Goal: Task Accomplishment & Management: Manage account settings

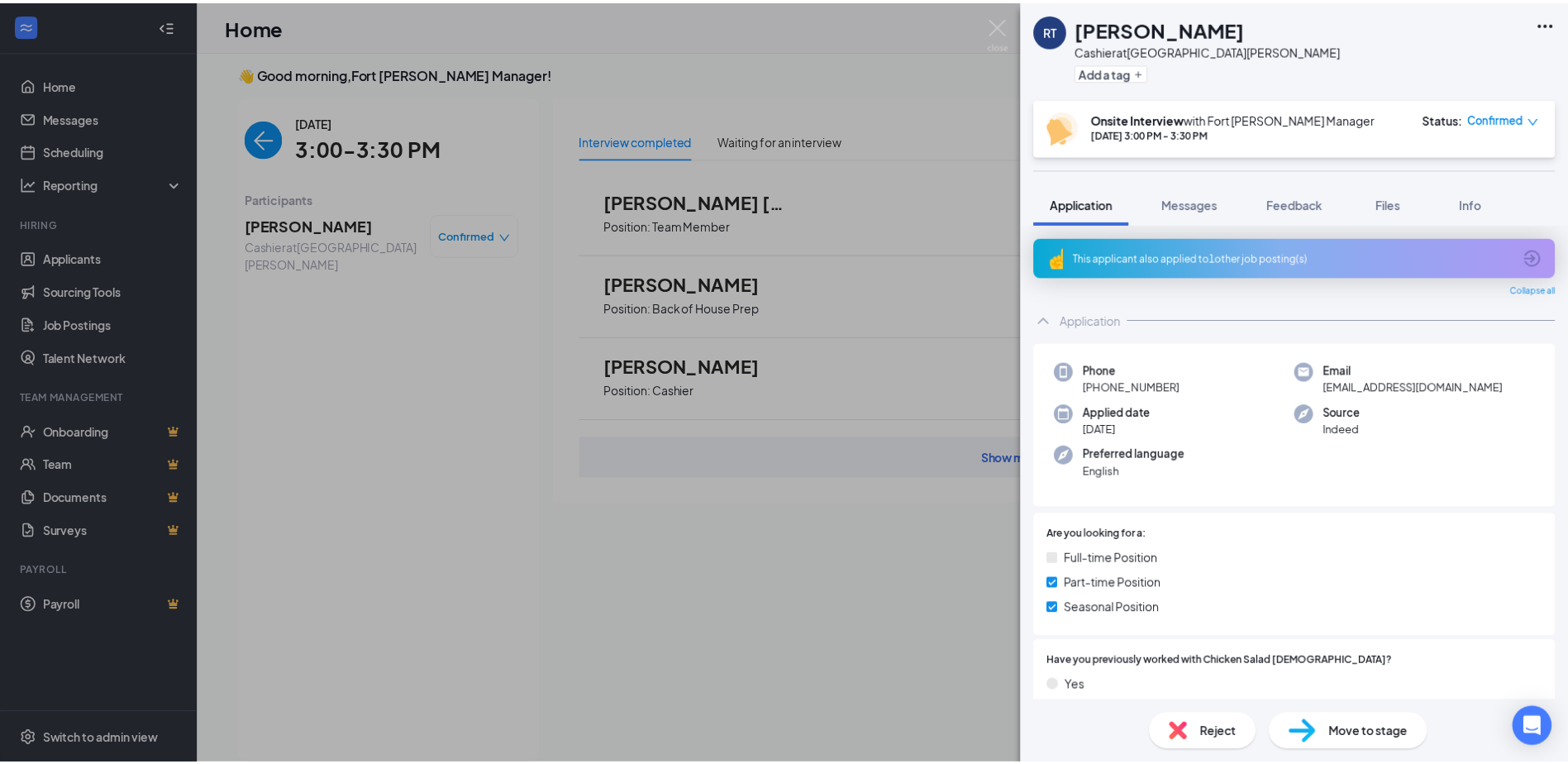
scroll to position [579, 0]
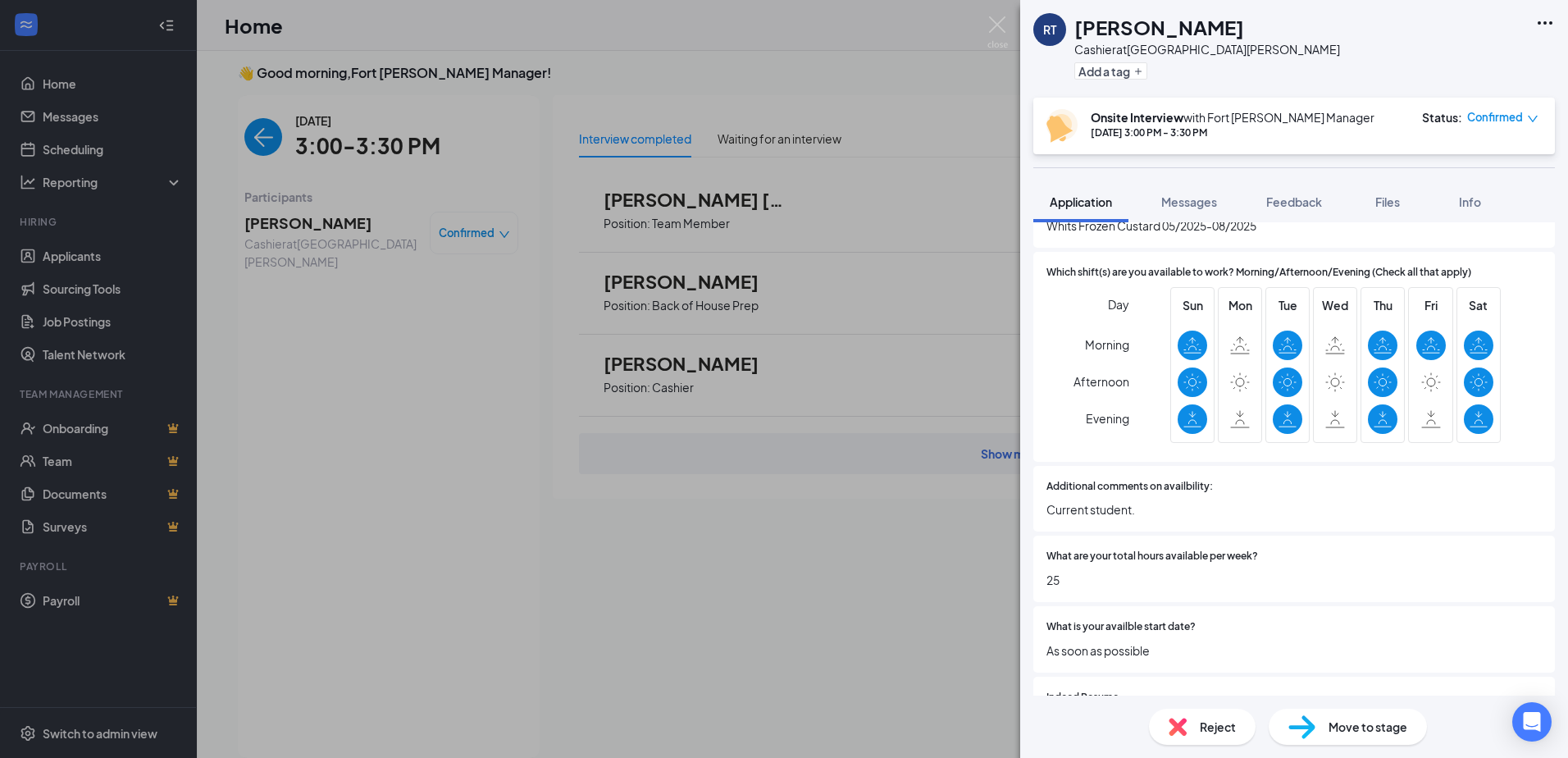
click at [315, 637] on div "RT [PERSON_NAME] Cashier at [GEOGRAPHIC_DATA][PERSON_NAME] Add a tag Onsite Int…" at bounding box center [784, 379] width 1568 height 758
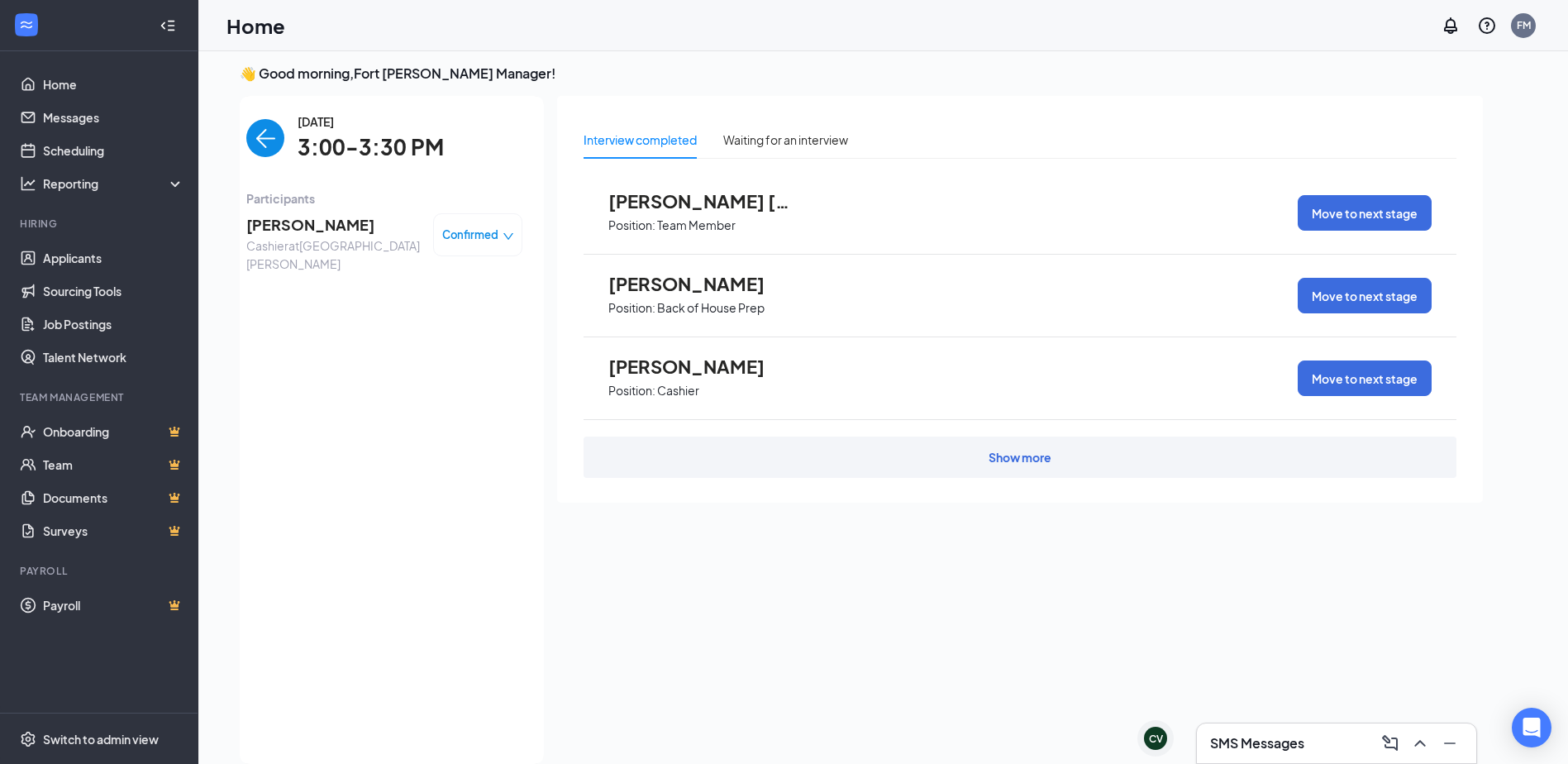
click at [247, 128] on img "back-button" at bounding box center [265, 138] width 38 height 38
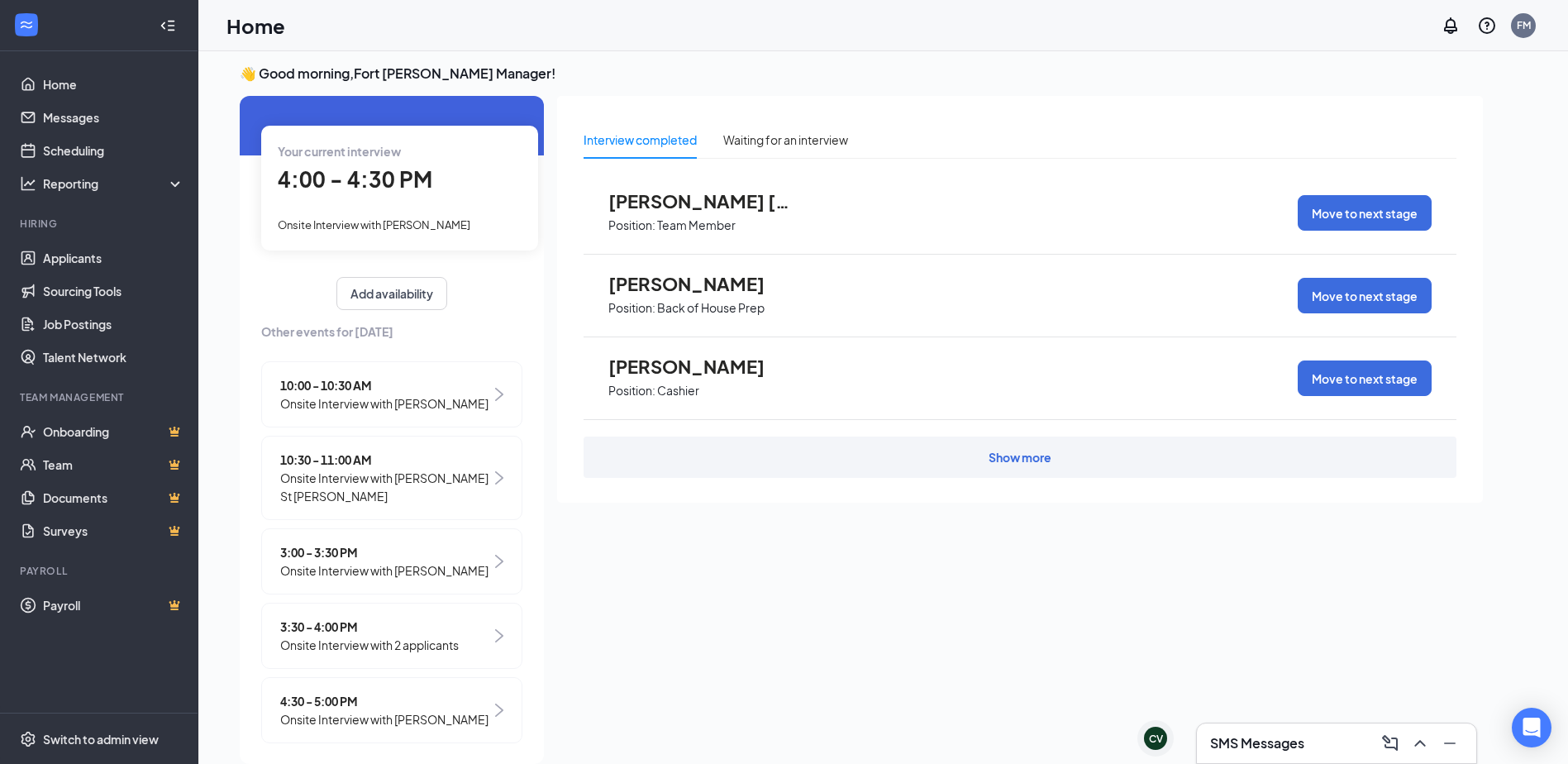
scroll to position [102, 0]
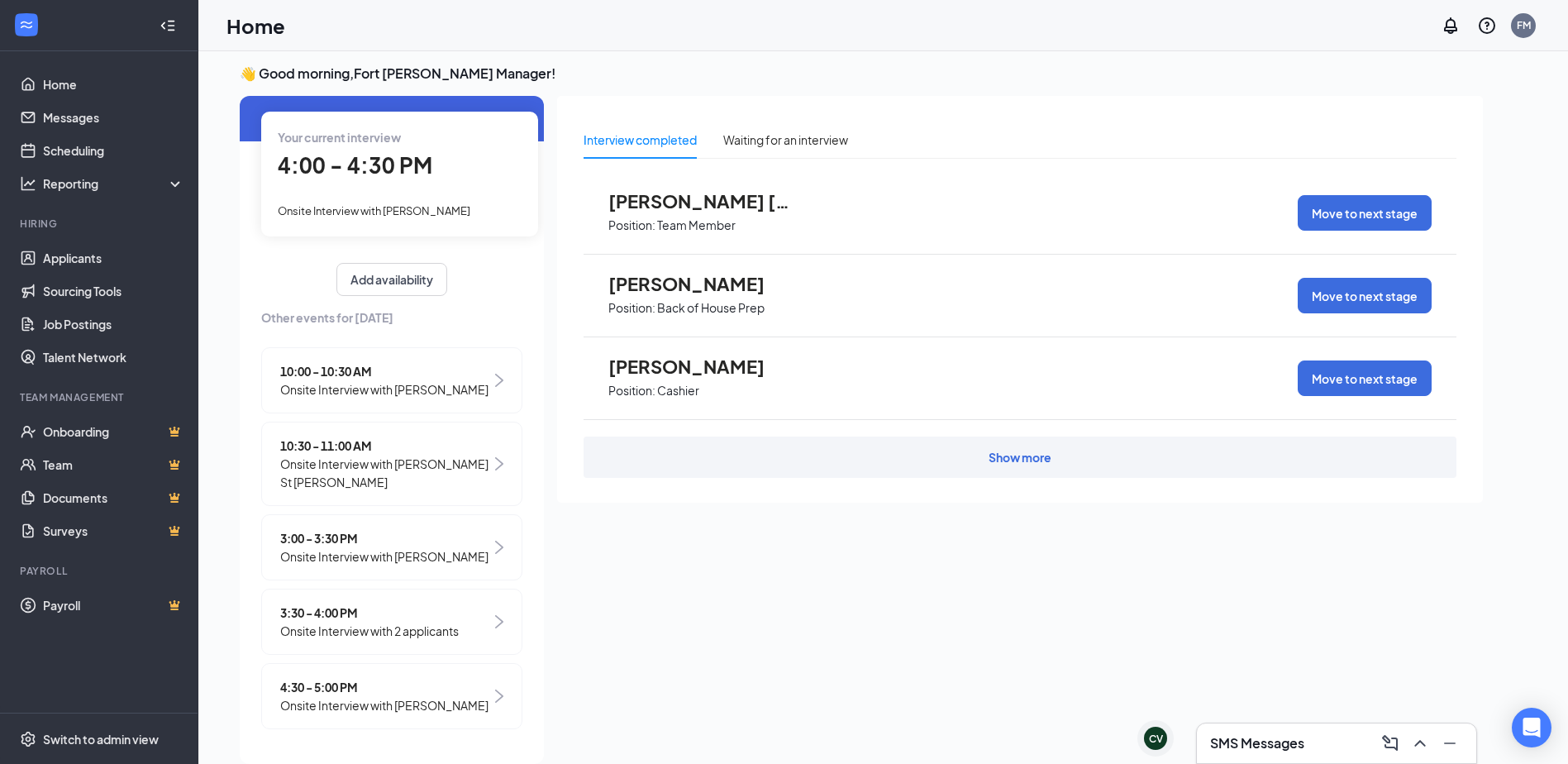
click at [408, 151] on span "4:00 - 4:30 PM" at bounding box center [354, 165] width 154 height 28
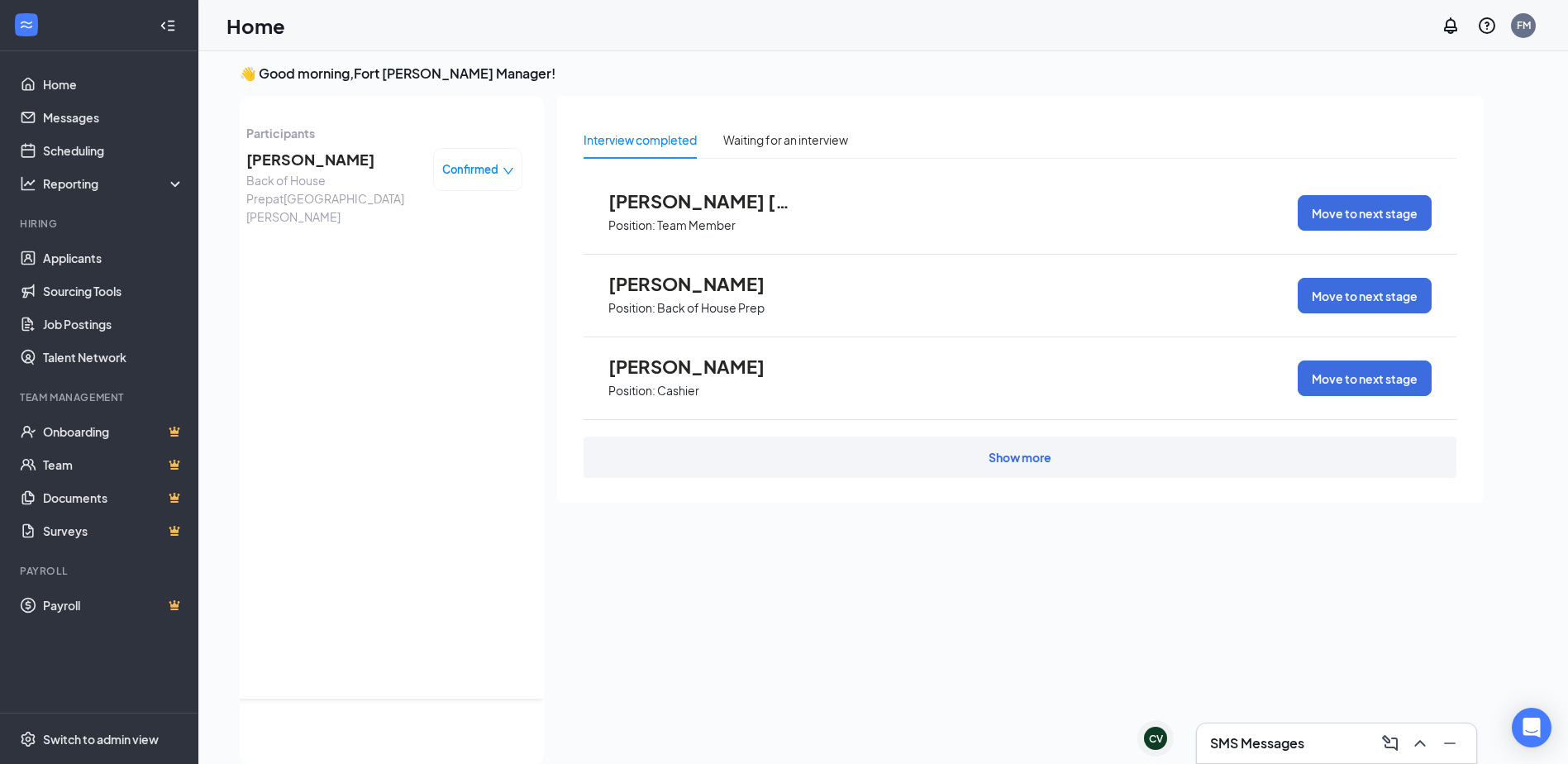
scroll to position [0, 0]
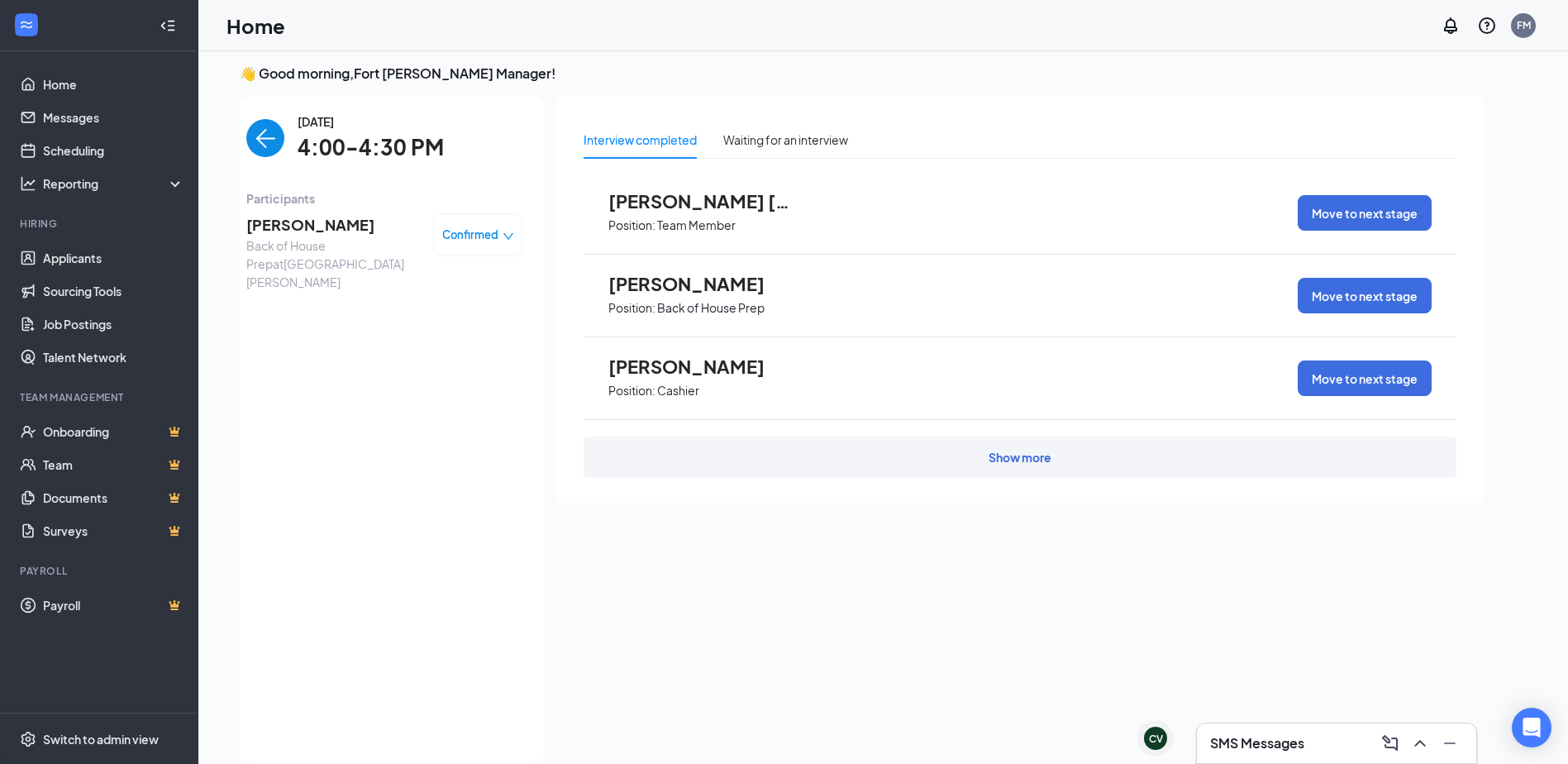
click at [261, 145] on img "back-button" at bounding box center [265, 138] width 38 height 38
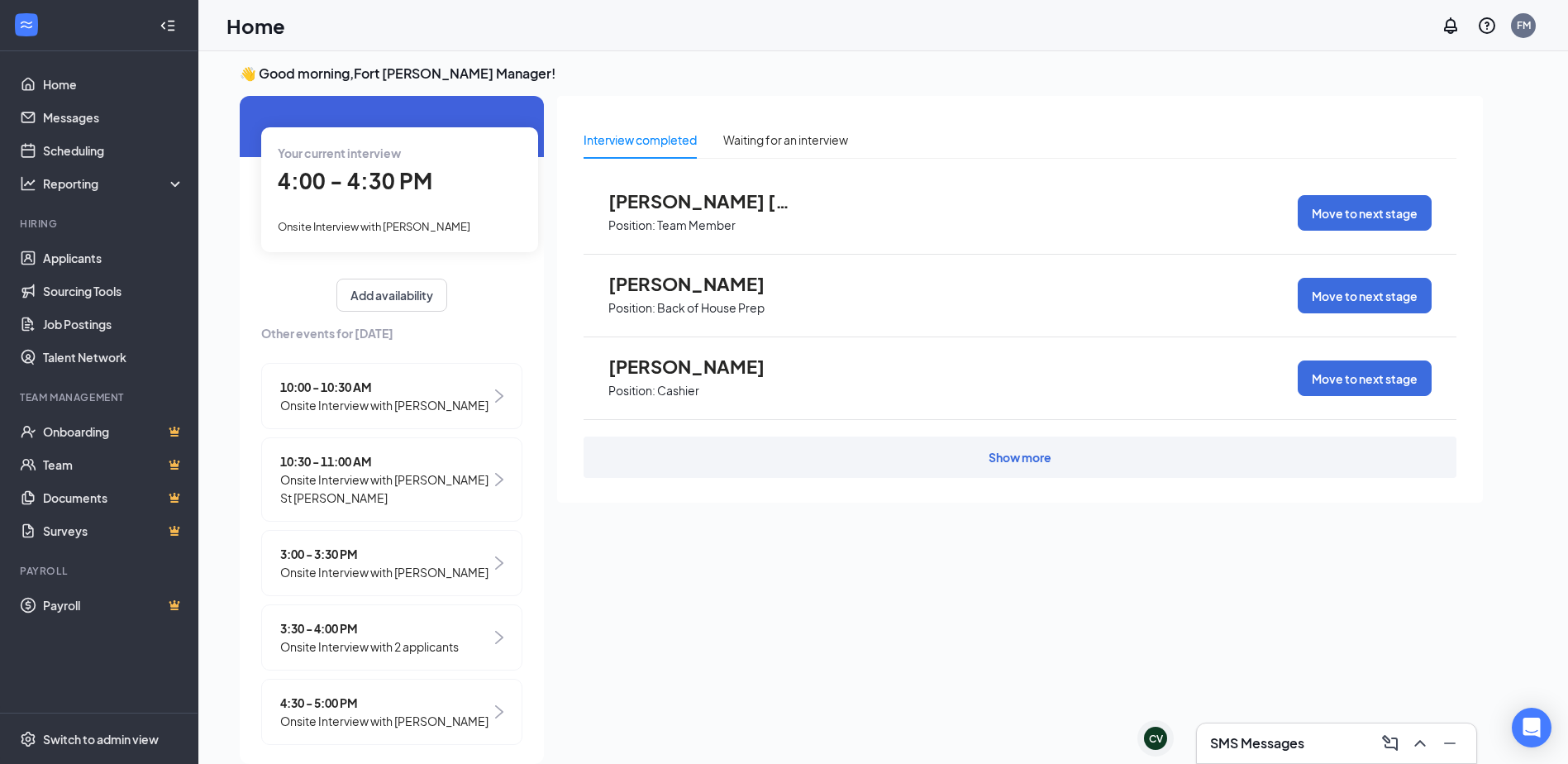
scroll to position [102, 0]
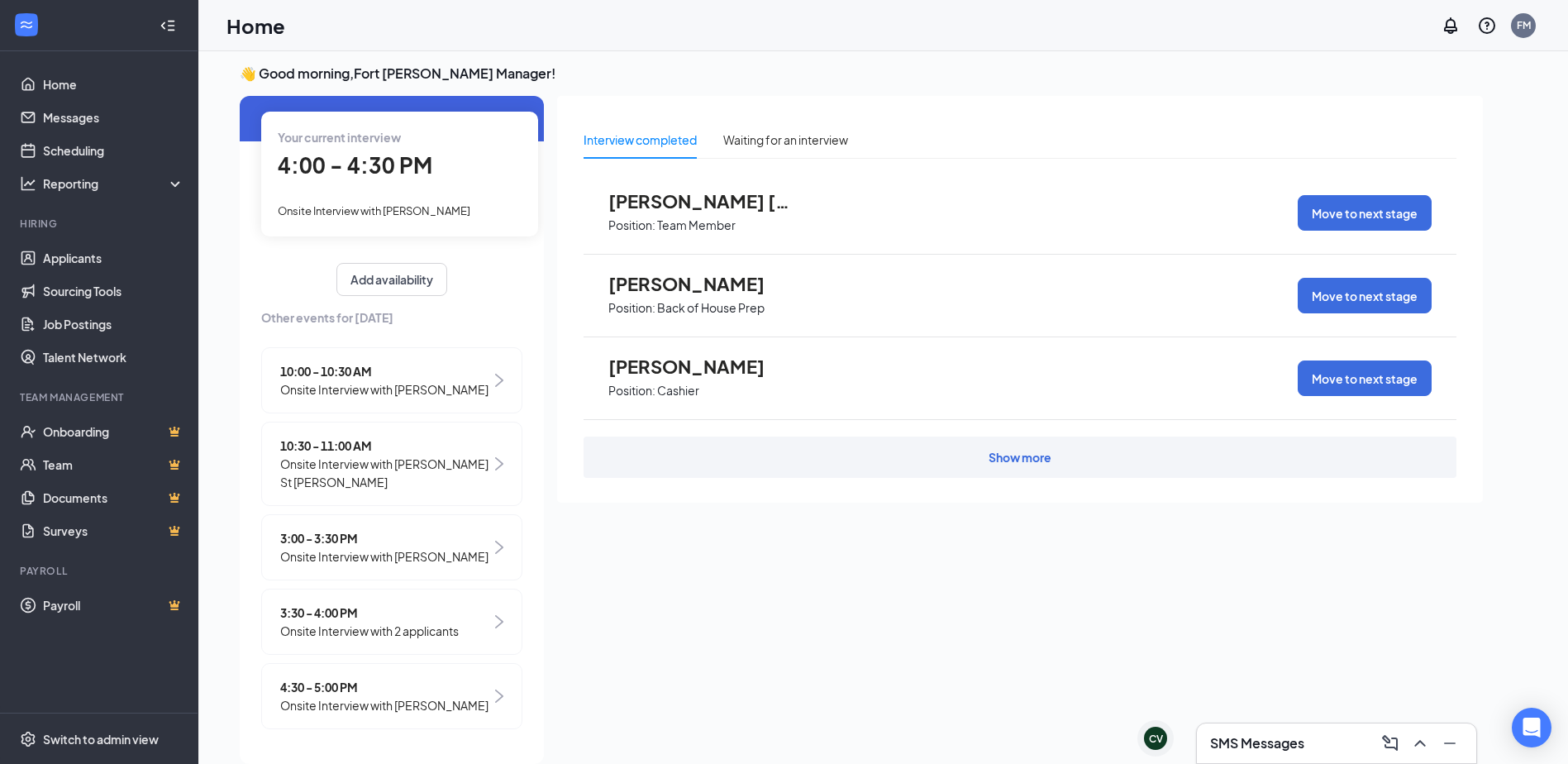
click at [353, 150] on div "Your current interview 4:00 - 4:30 PM Onsite Interview with [PERSON_NAME]" at bounding box center [399, 173] width 277 height 124
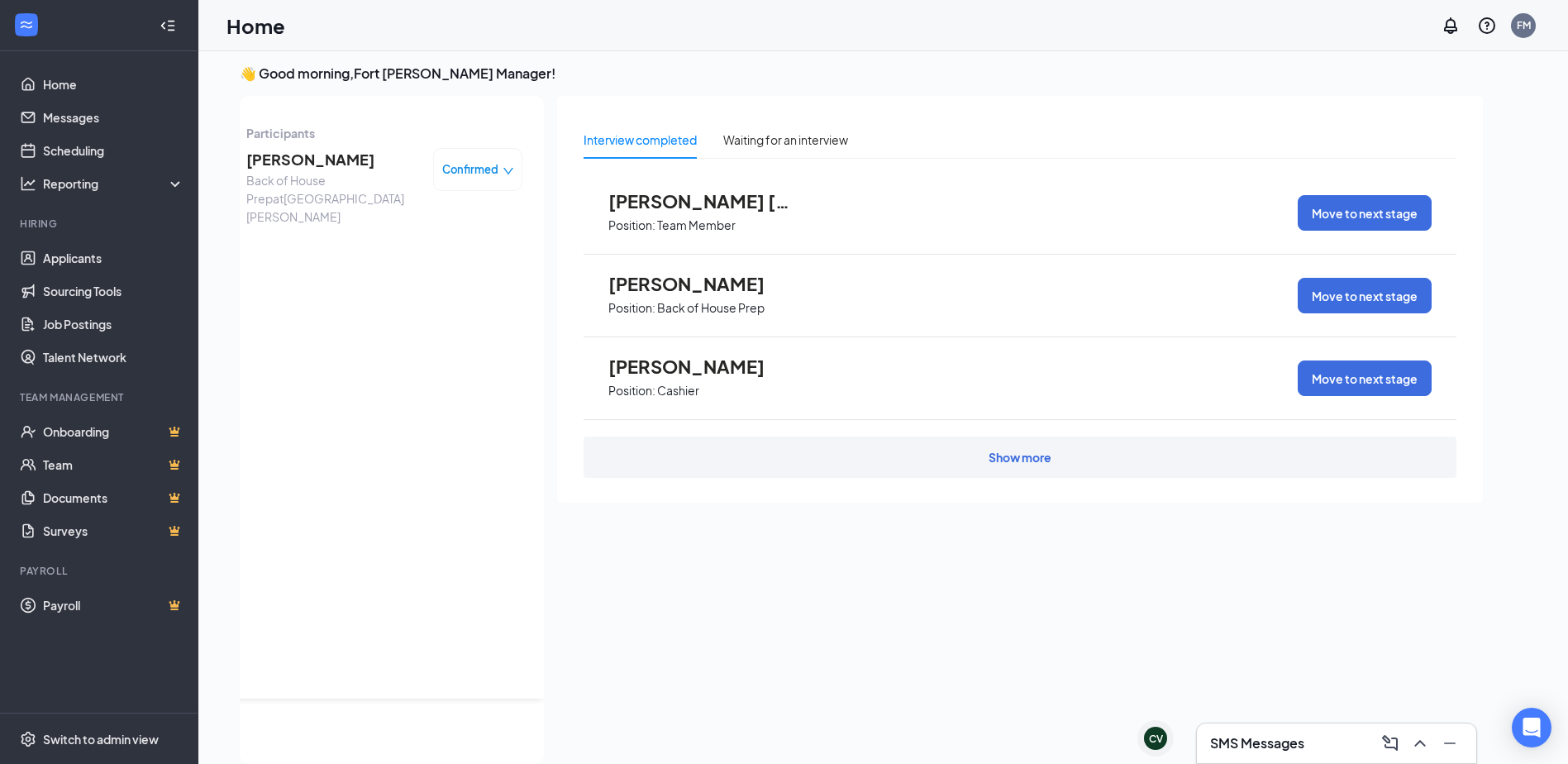
scroll to position [0, 0]
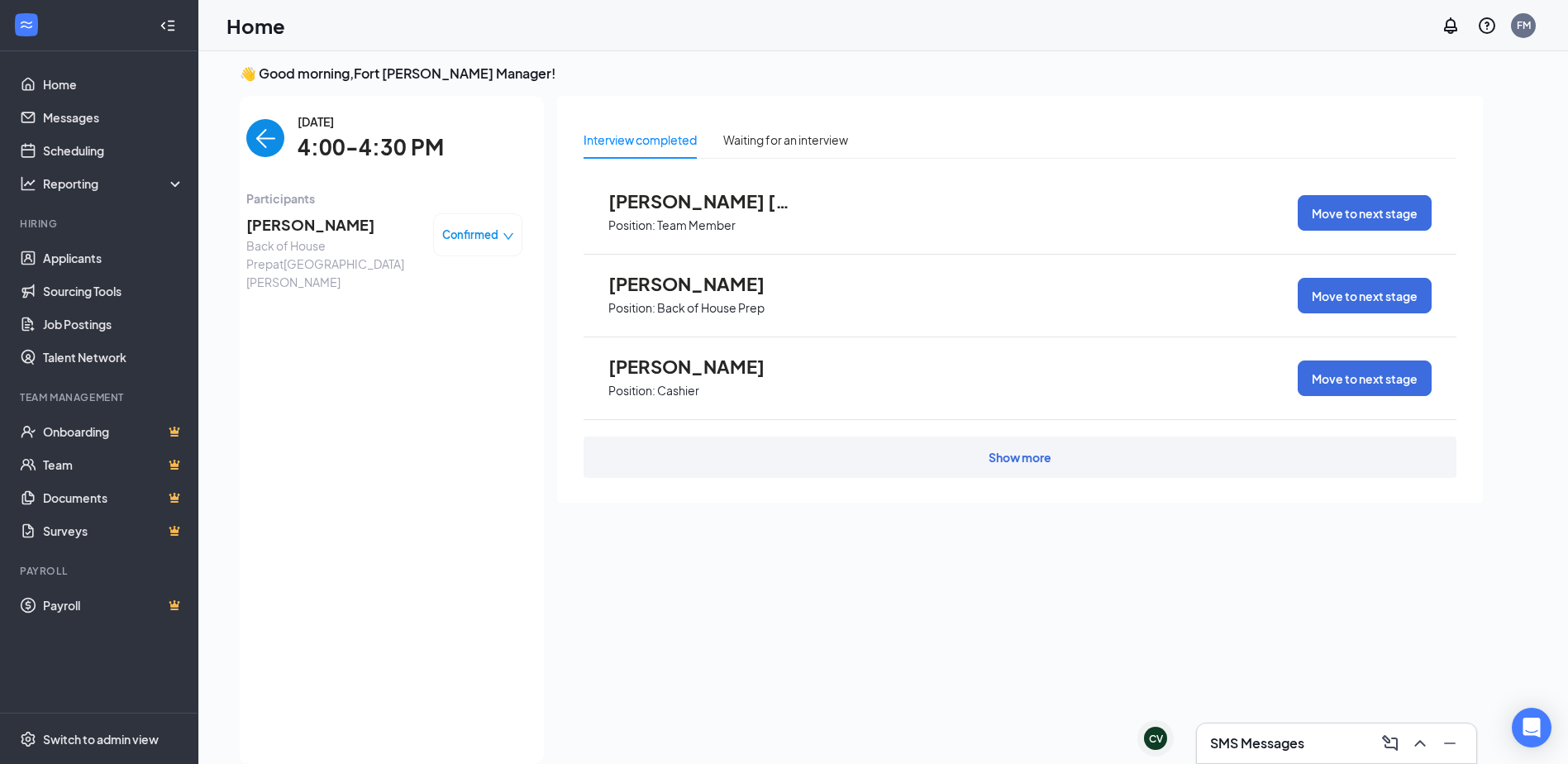
click at [249, 148] on img "back-button" at bounding box center [265, 138] width 38 height 38
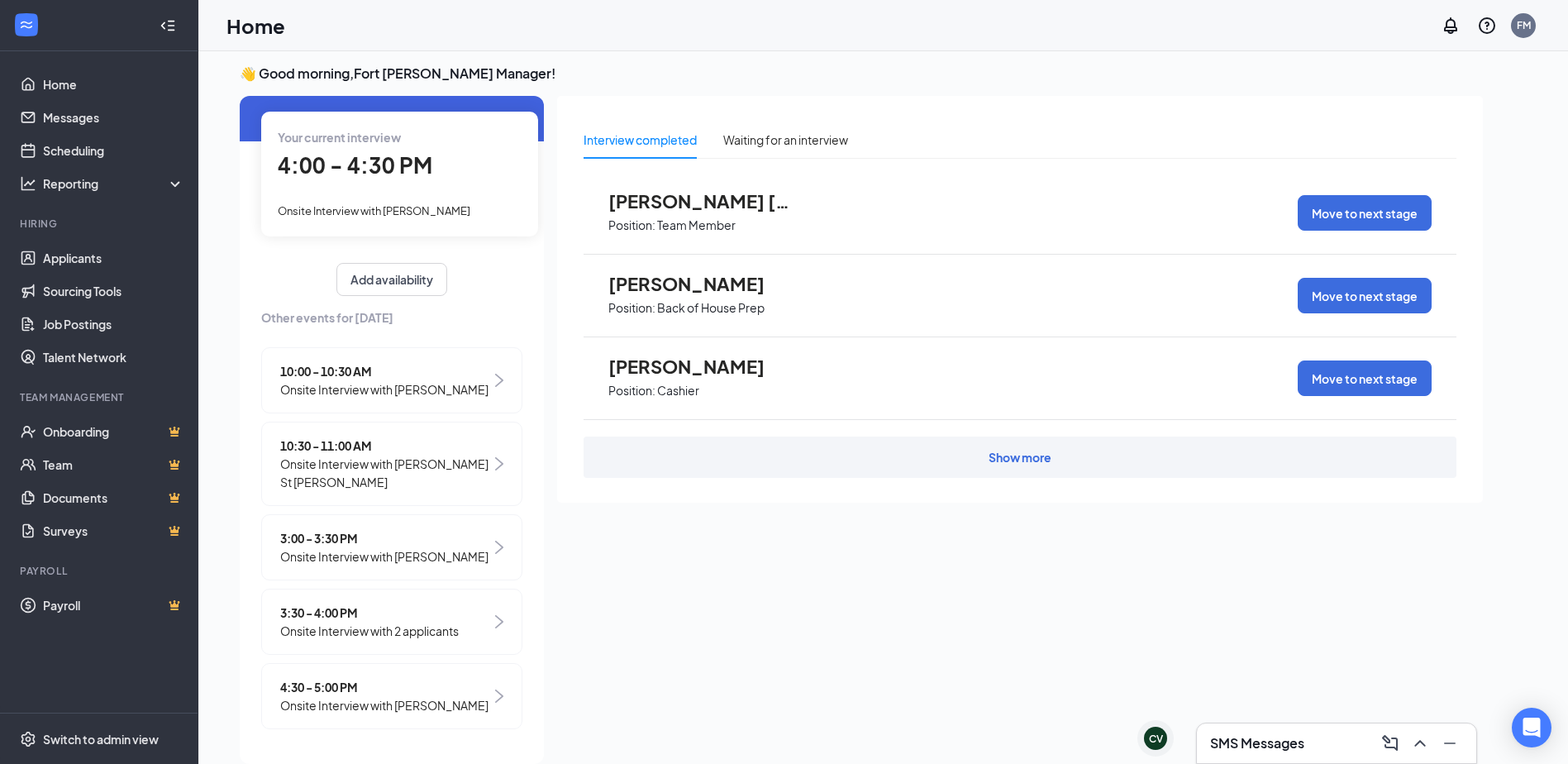
scroll to position [102, 0]
click at [440, 678] on span "4:30 - 5:00 PM" at bounding box center [384, 686] width 209 height 18
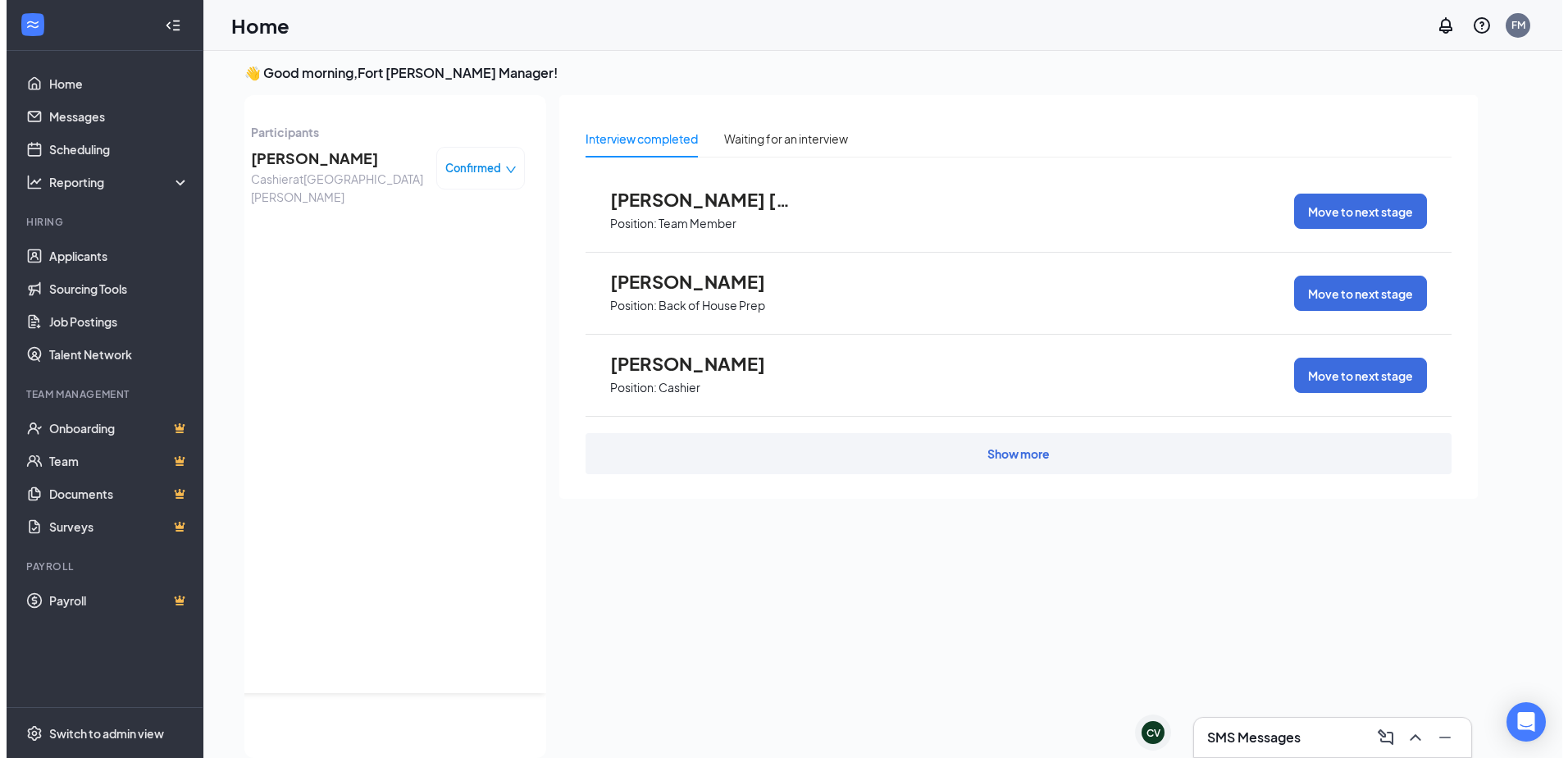
scroll to position [0, 0]
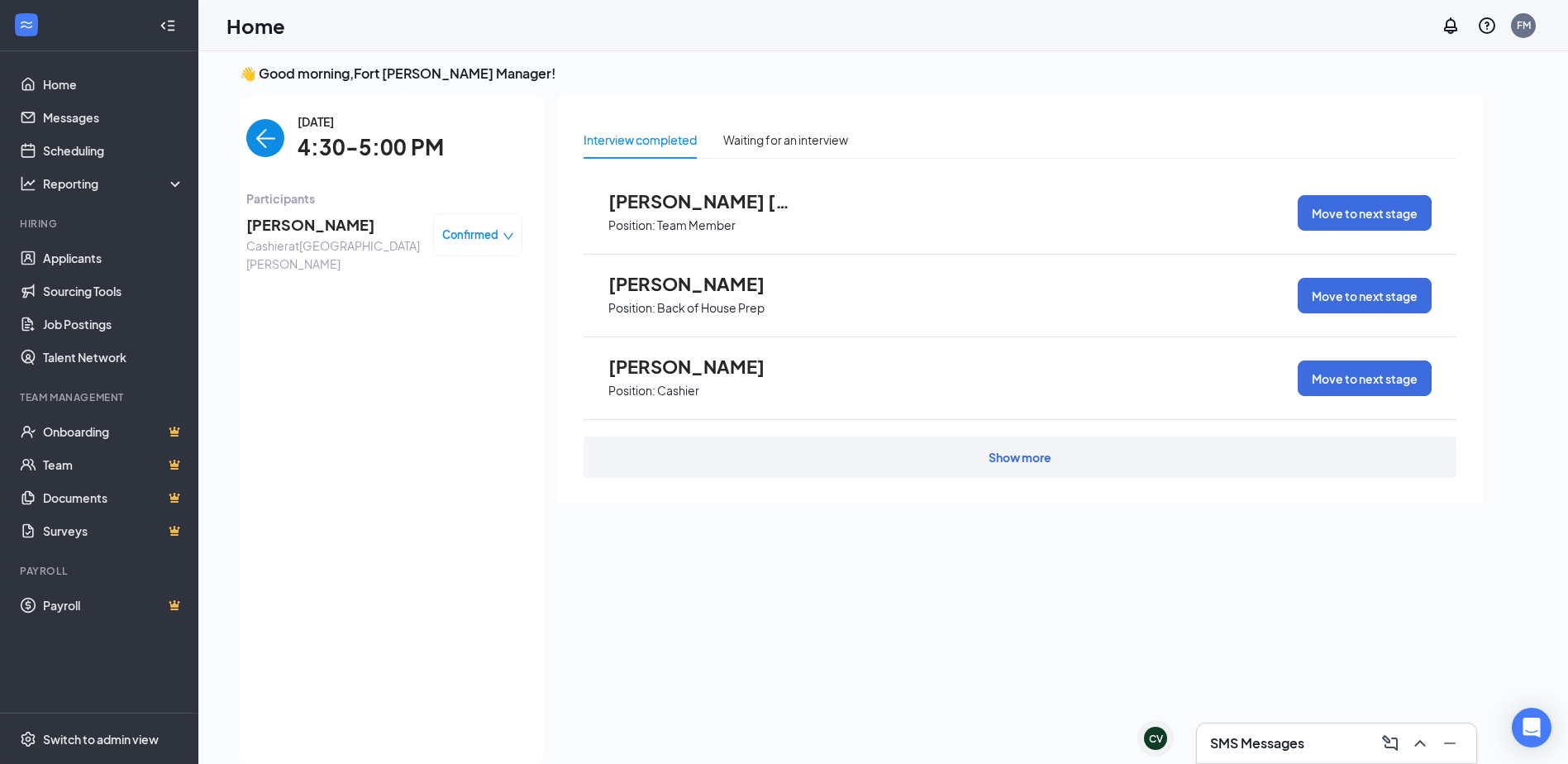
click at [287, 233] on span "[PERSON_NAME]" at bounding box center [333, 224] width 173 height 23
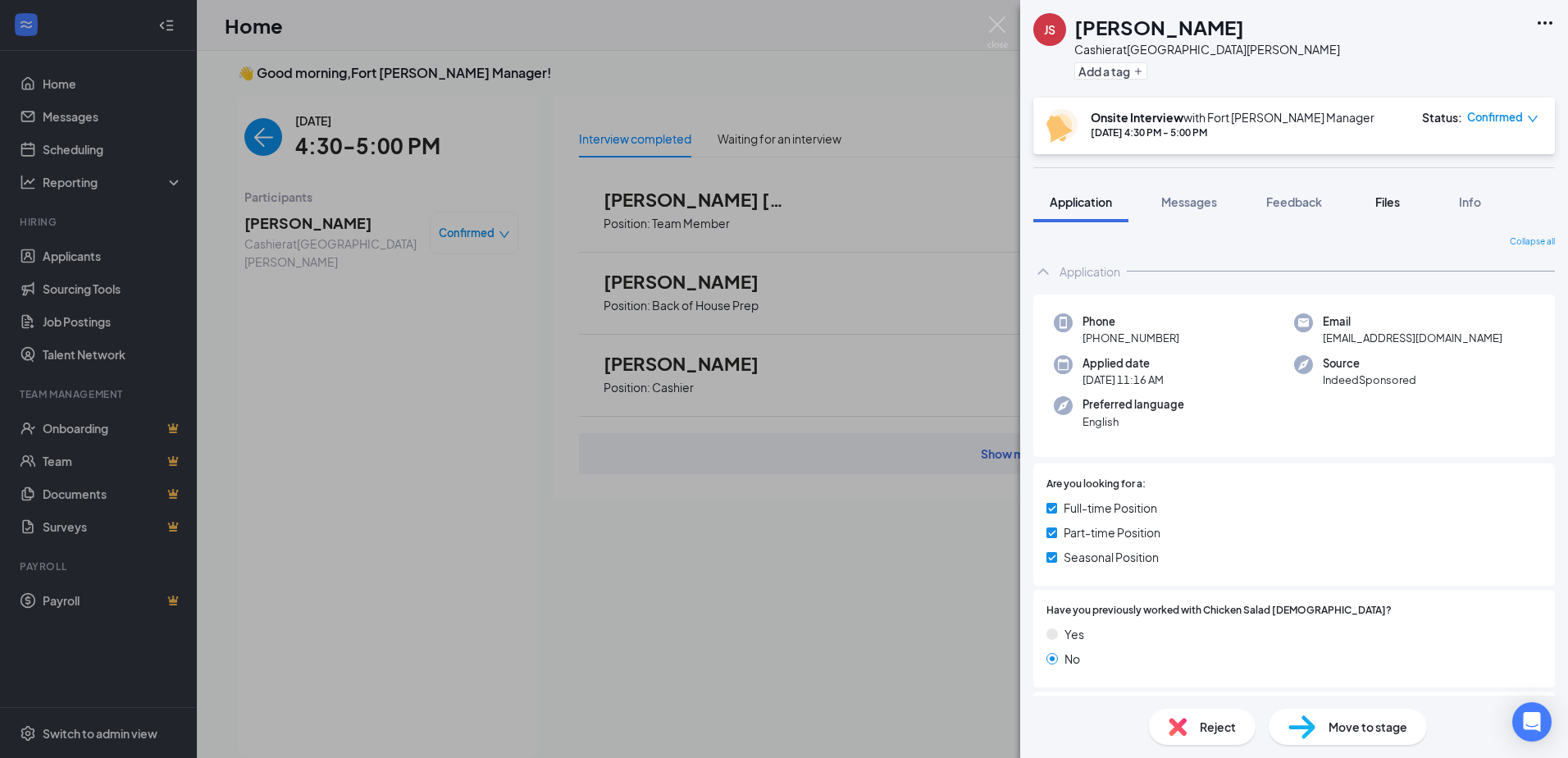
click at [1404, 201] on div "Files" at bounding box center [1388, 201] width 33 height 16
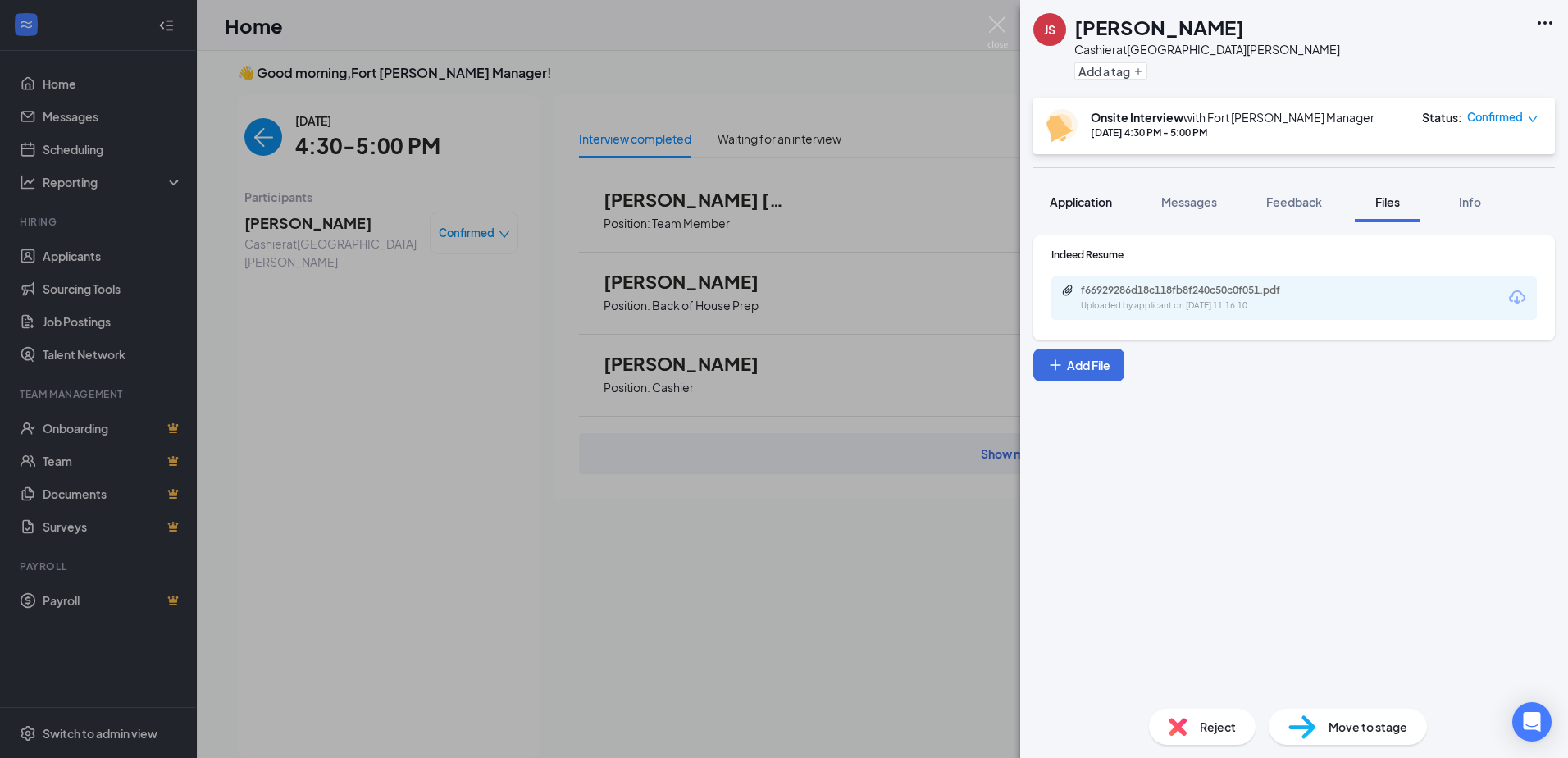
click at [1109, 188] on button "Application" at bounding box center [1080, 202] width 95 height 41
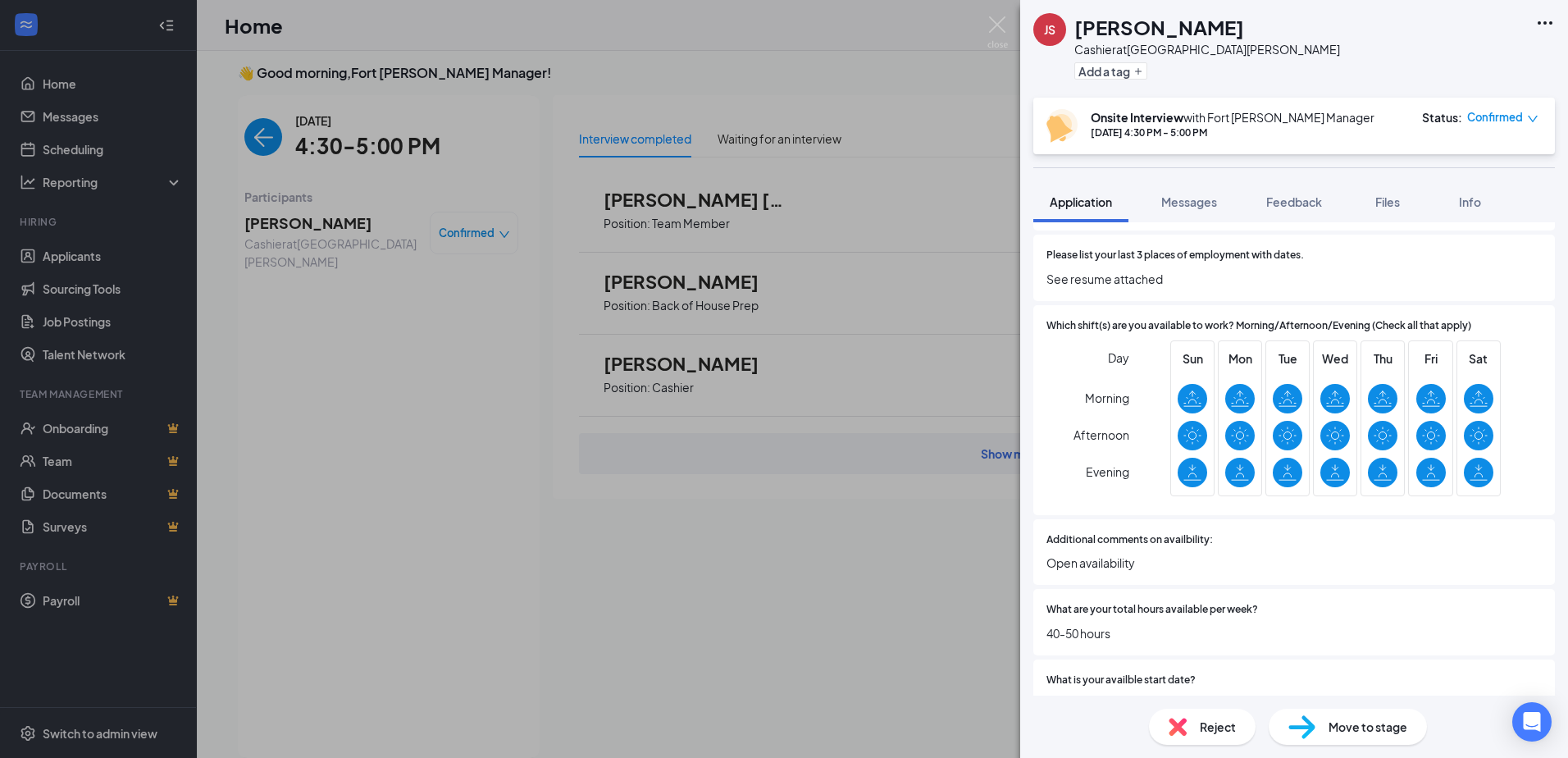
scroll to position [492, 0]
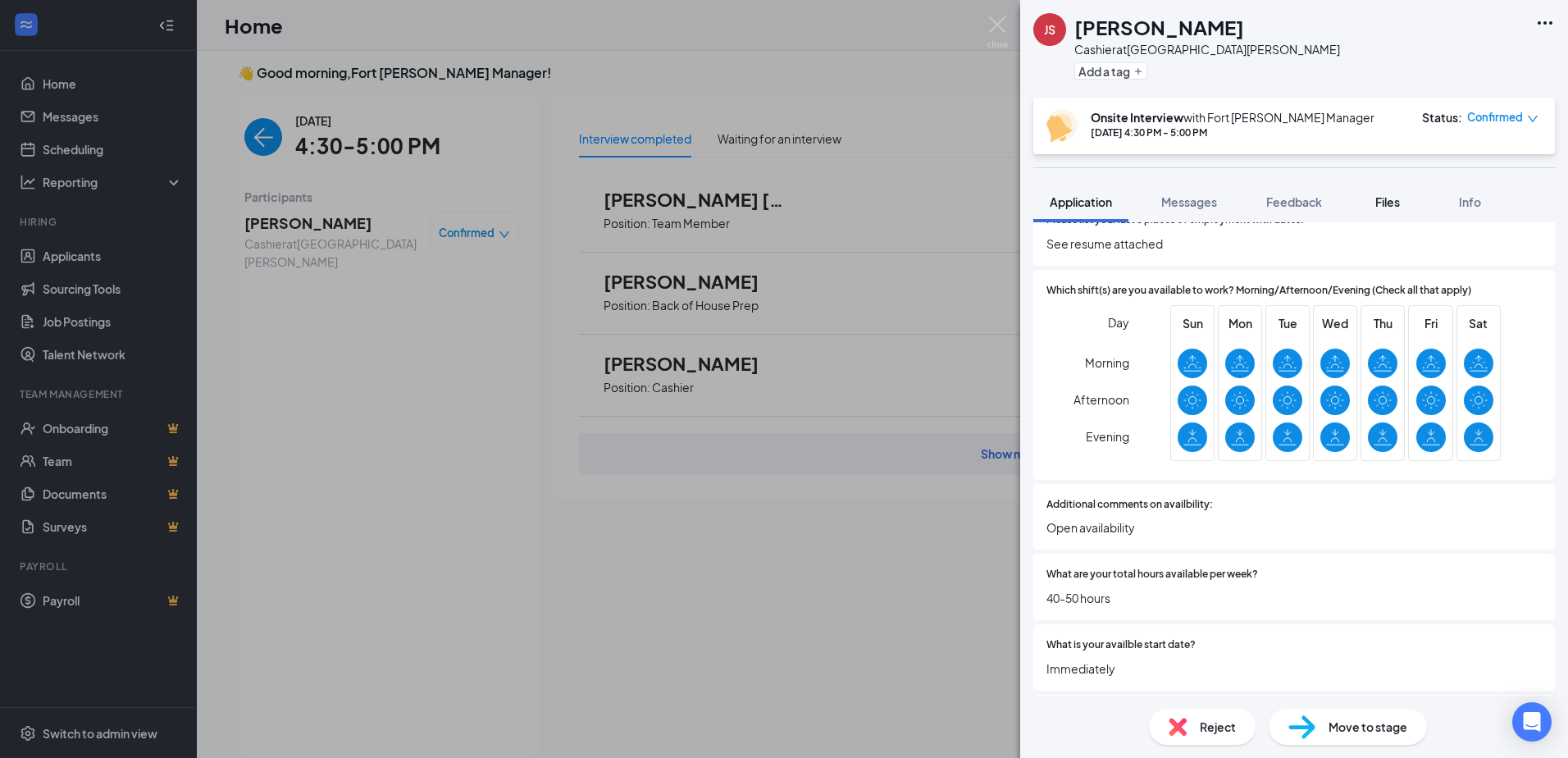
click at [1385, 200] on span "Files" at bounding box center [1388, 201] width 25 height 15
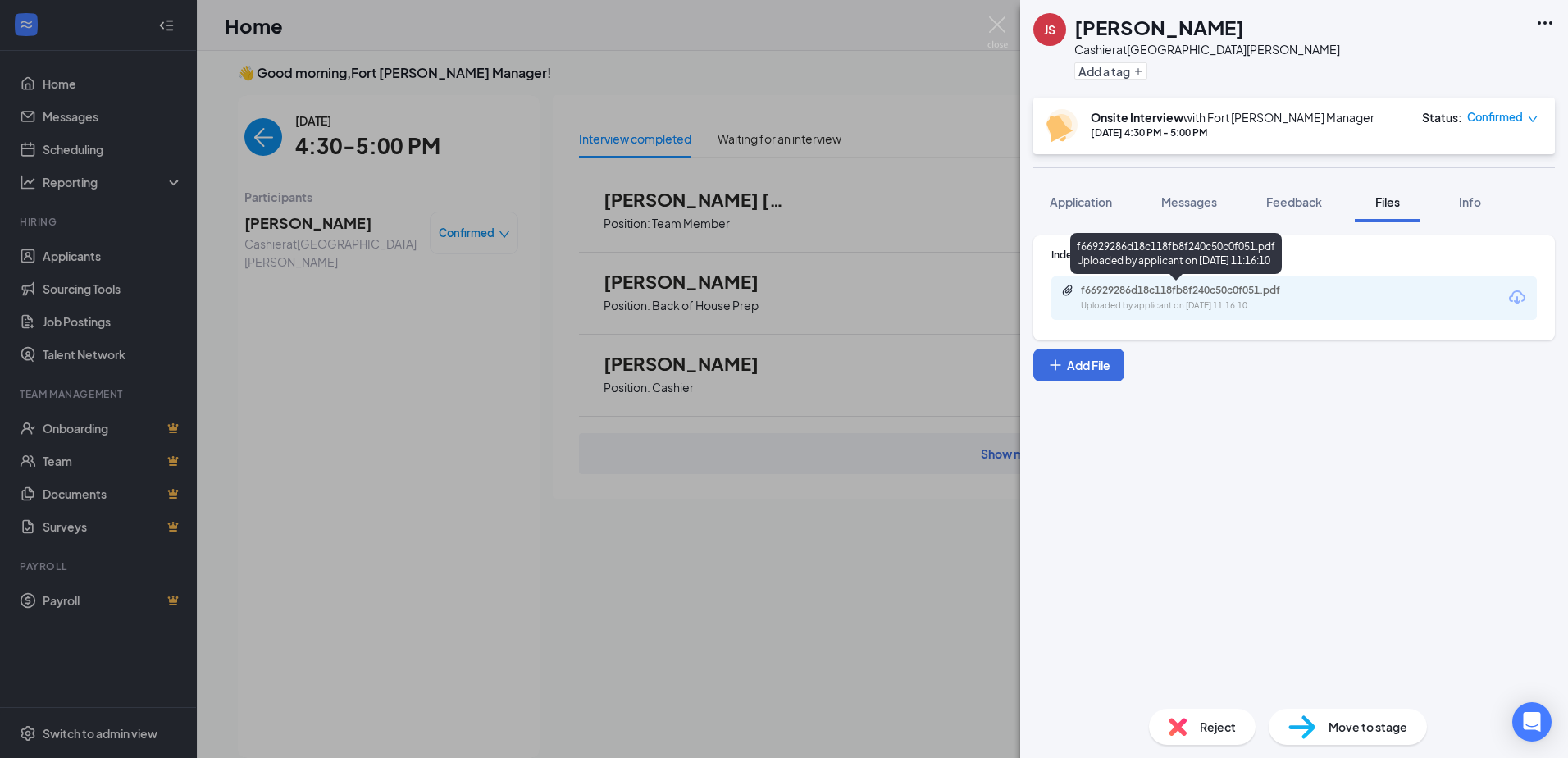
click at [1114, 287] on div "f66929286d18c118fb8f240c50c0f051.pdf" at bounding box center [1196, 290] width 229 height 13
